Goal: Information Seeking & Learning: Learn about a topic

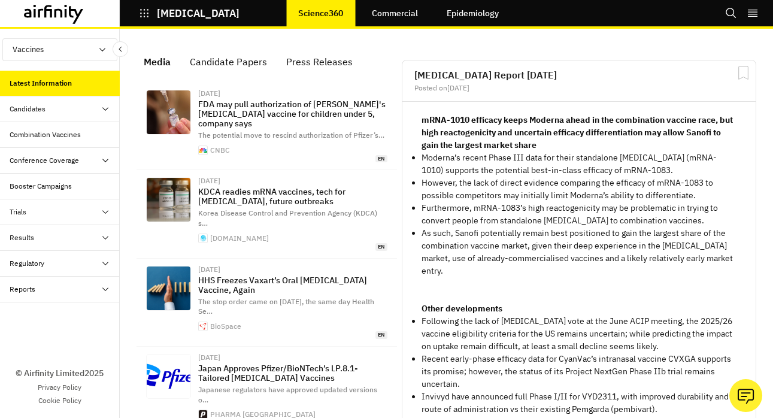
scroll to position [854, 359]
click at [74, 57] on button "Vaccines" at bounding box center [59, 49] width 115 height 23
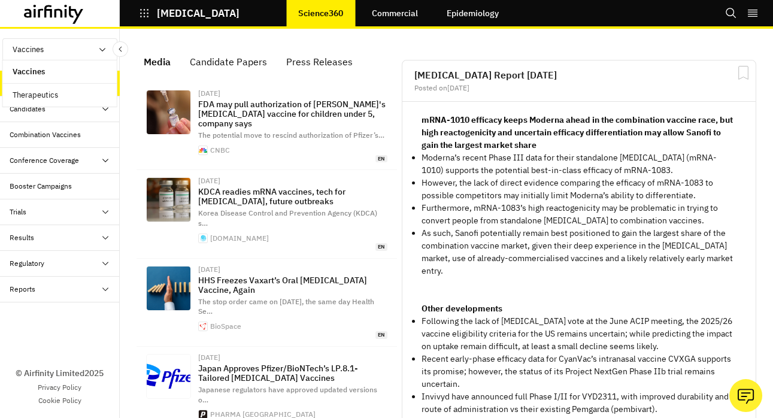
click at [65, 5] on icon at bounding box center [66, 6] width 2 height 2
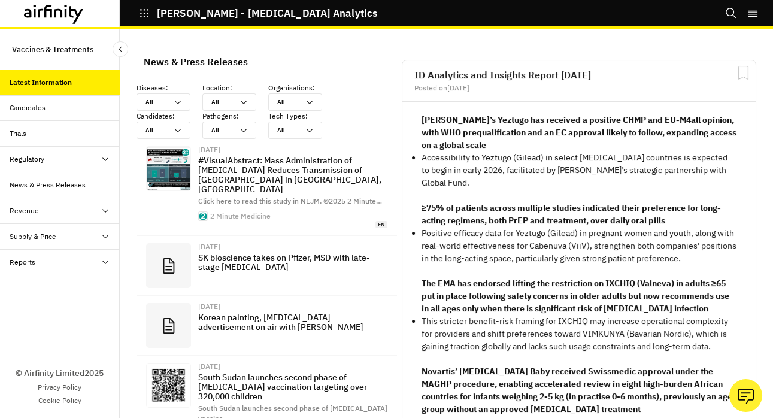
scroll to position [934, 359]
click at [59, 139] on div "Trials" at bounding box center [60, 134] width 120 height 26
